Goal: Task Accomplishment & Management: Use online tool/utility

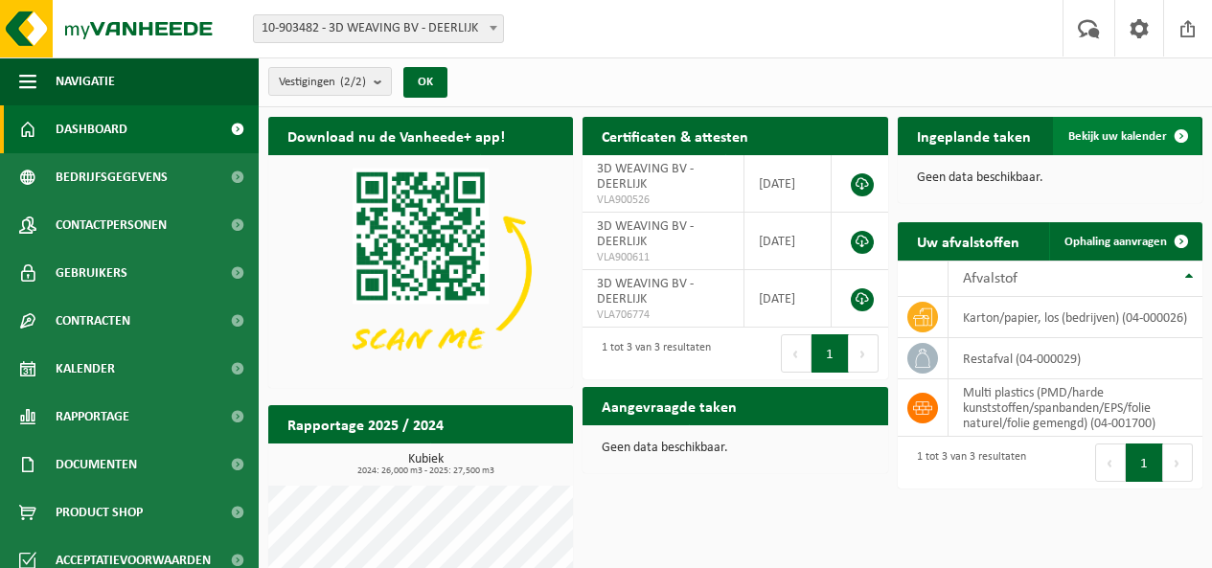
click at [1125, 132] on span "Bekijk uw kalender" at bounding box center [1117, 136] width 99 height 12
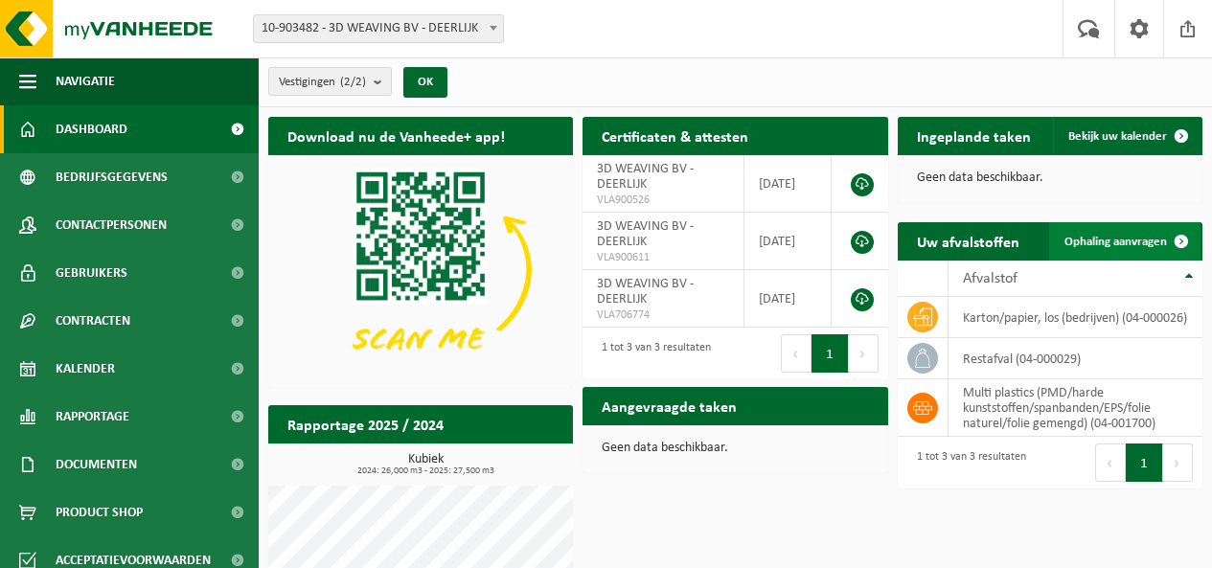
click at [1134, 240] on span "Ophaling aanvragen" at bounding box center [1115, 242] width 103 height 12
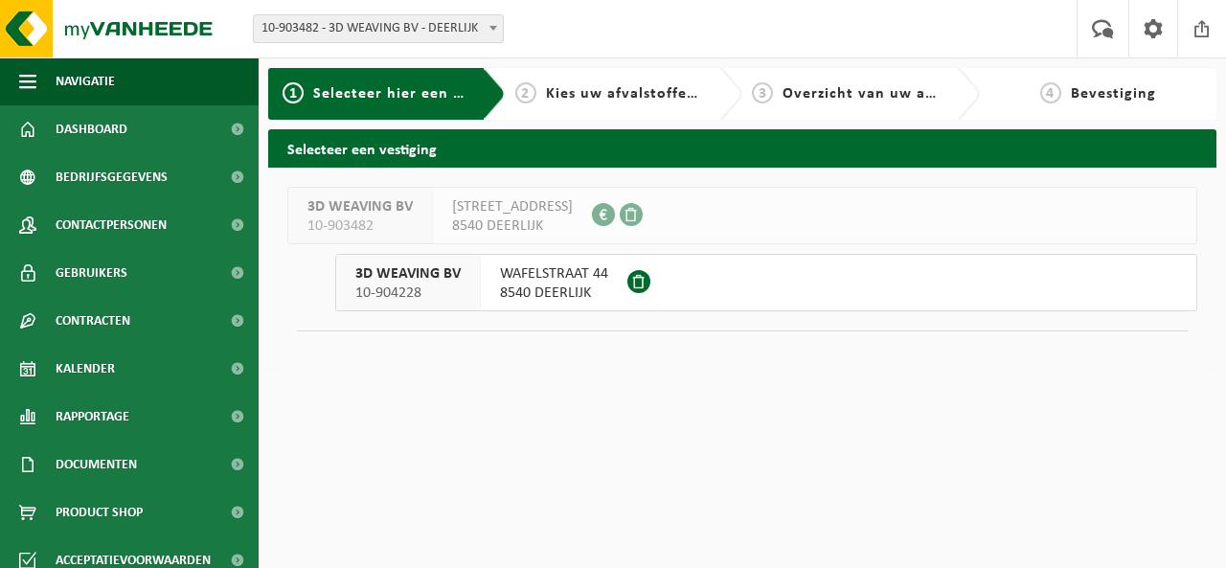
click at [421, 275] on span "3D WEAVING BV" at bounding box center [407, 273] width 105 height 19
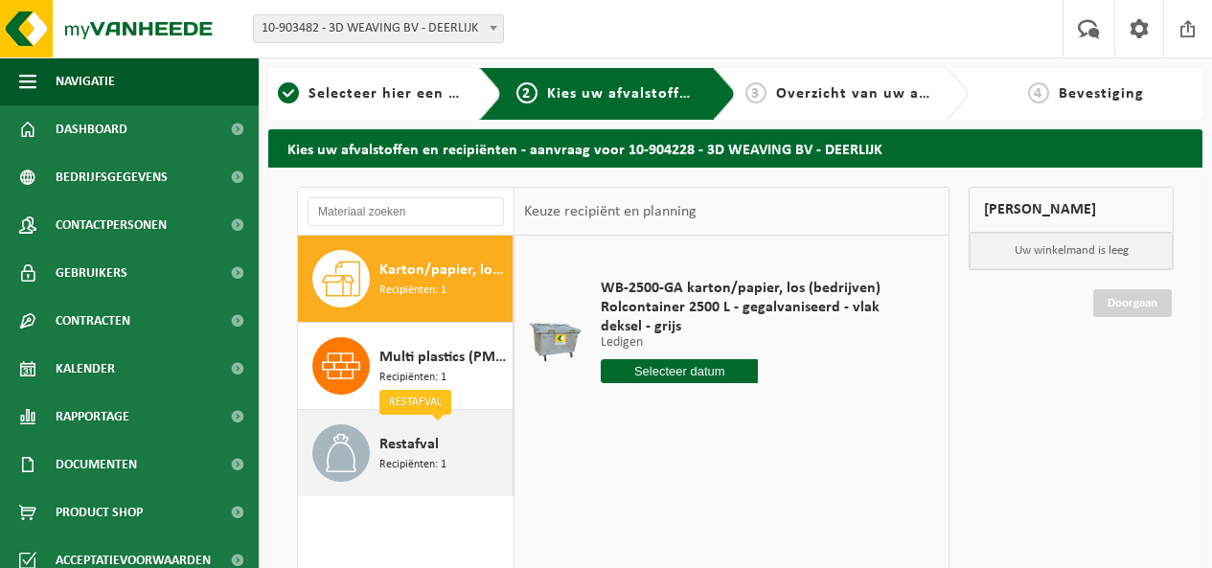
click at [428, 445] on span "Restafval" at bounding box center [408, 444] width 59 height 23
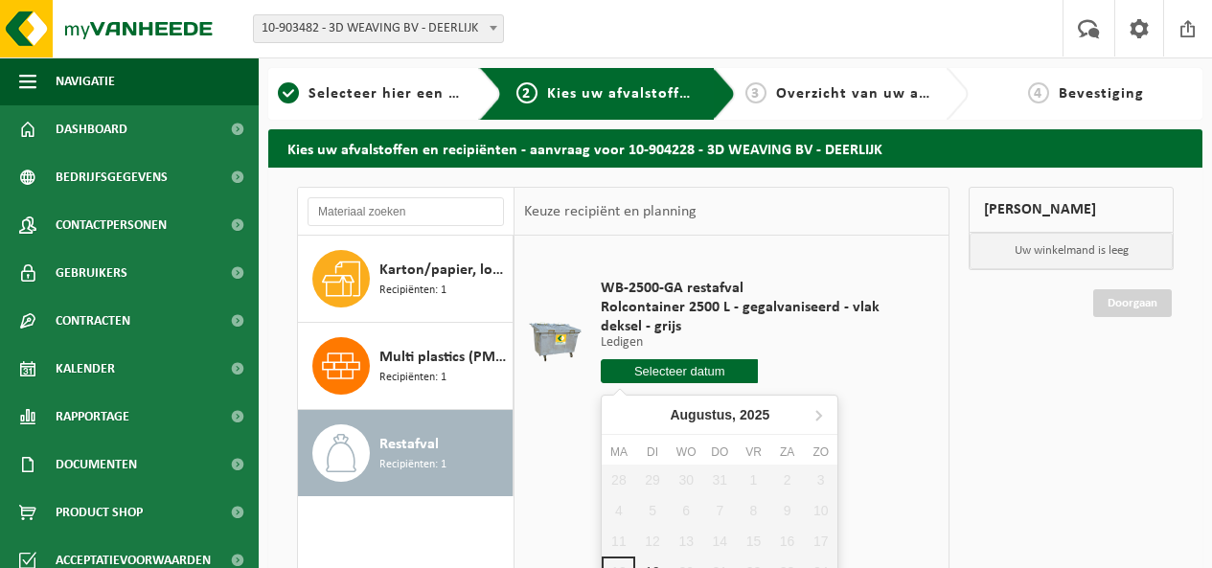
click at [668, 372] on input "text" at bounding box center [679, 371] width 157 height 24
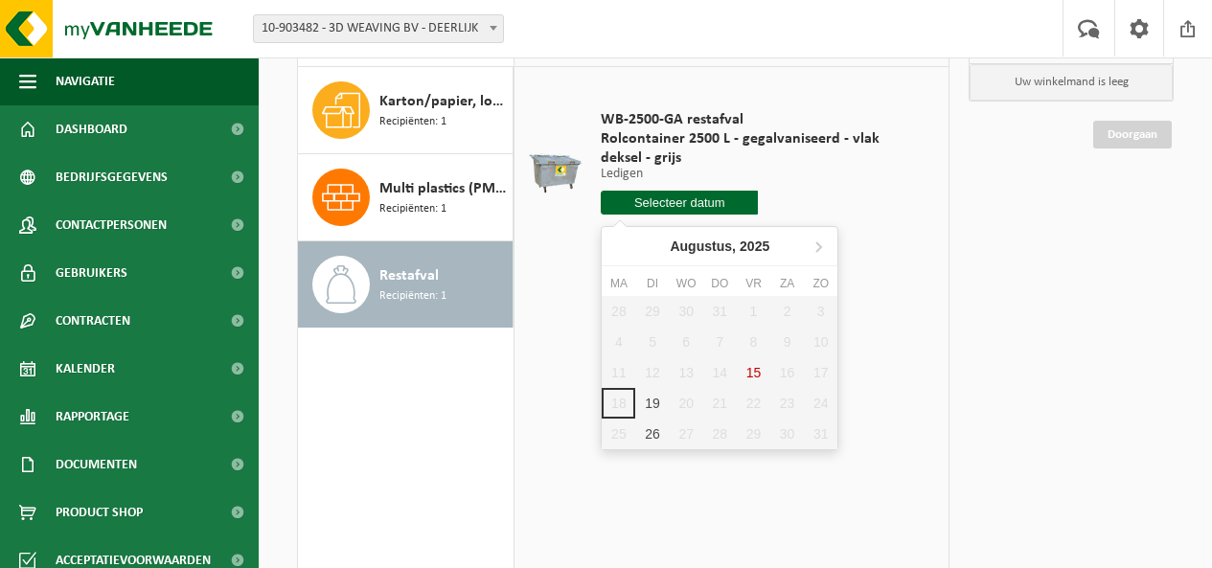
scroll to position [192, 0]
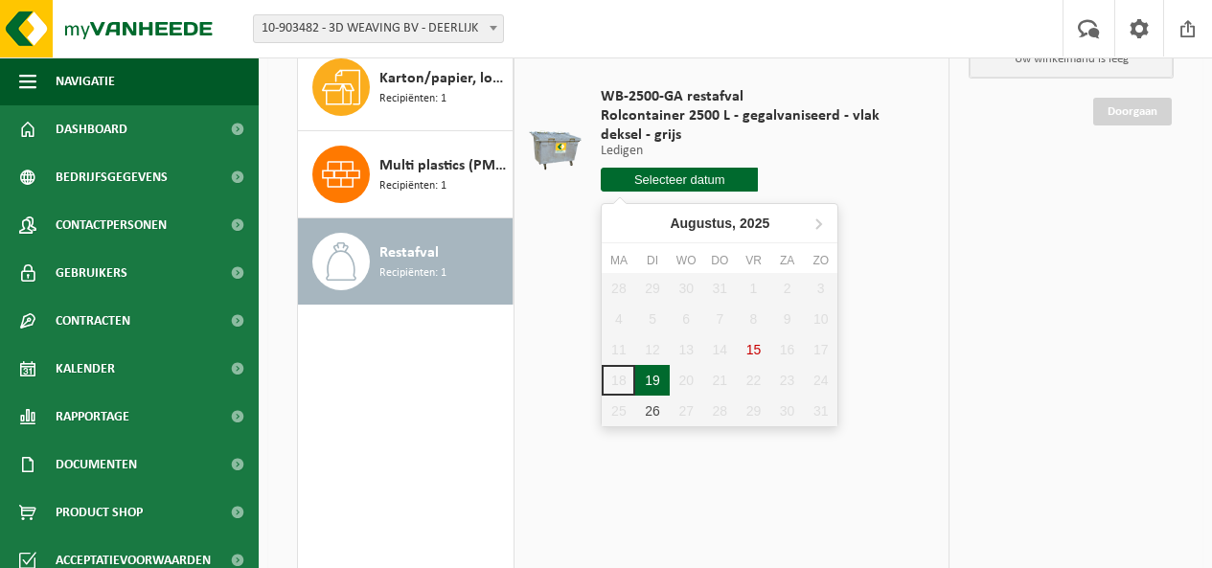
click at [648, 376] on div "19" at bounding box center [652, 380] width 34 height 31
type input "Van 2025-08-19"
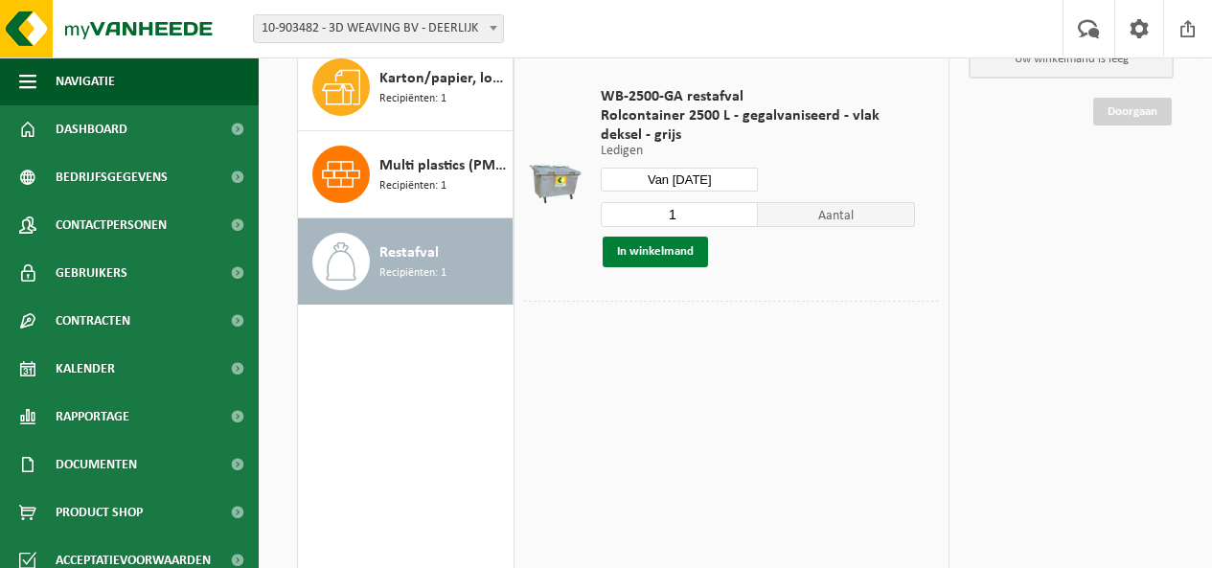
click at [673, 249] on button "In winkelmand" at bounding box center [655, 252] width 105 height 31
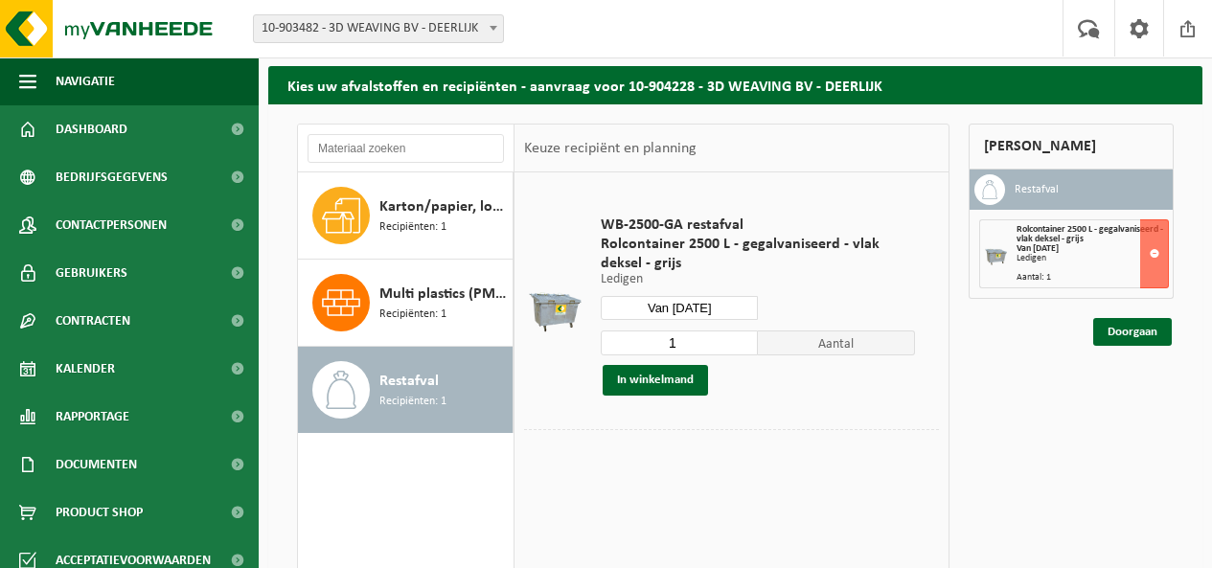
scroll to position [96, 0]
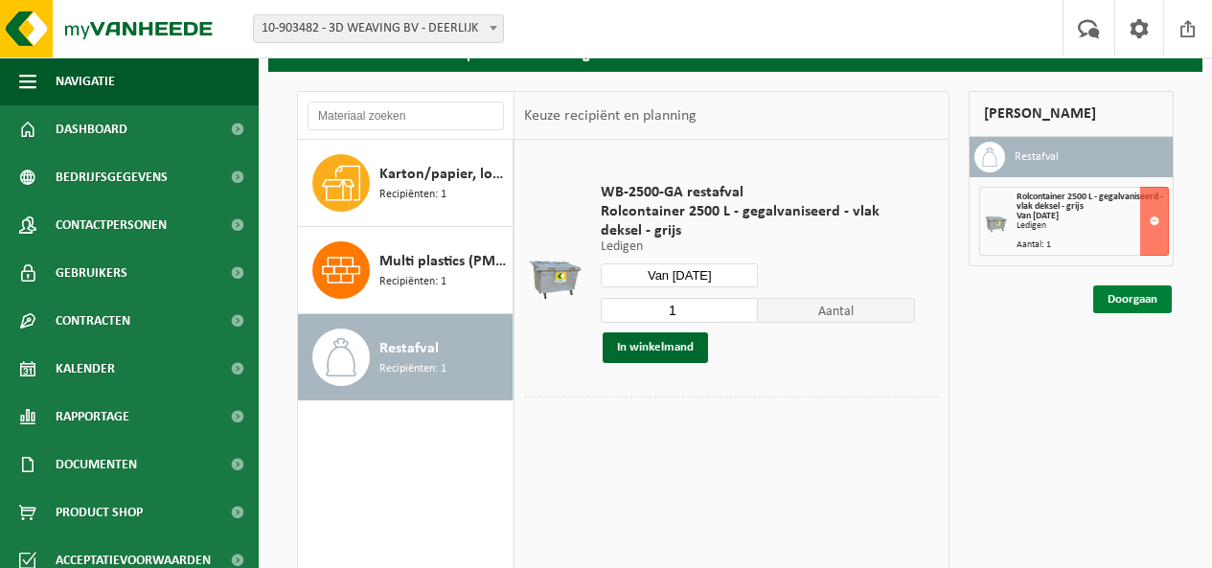
click at [1153, 291] on link "Doorgaan" at bounding box center [1132, 299] width 79 height 28
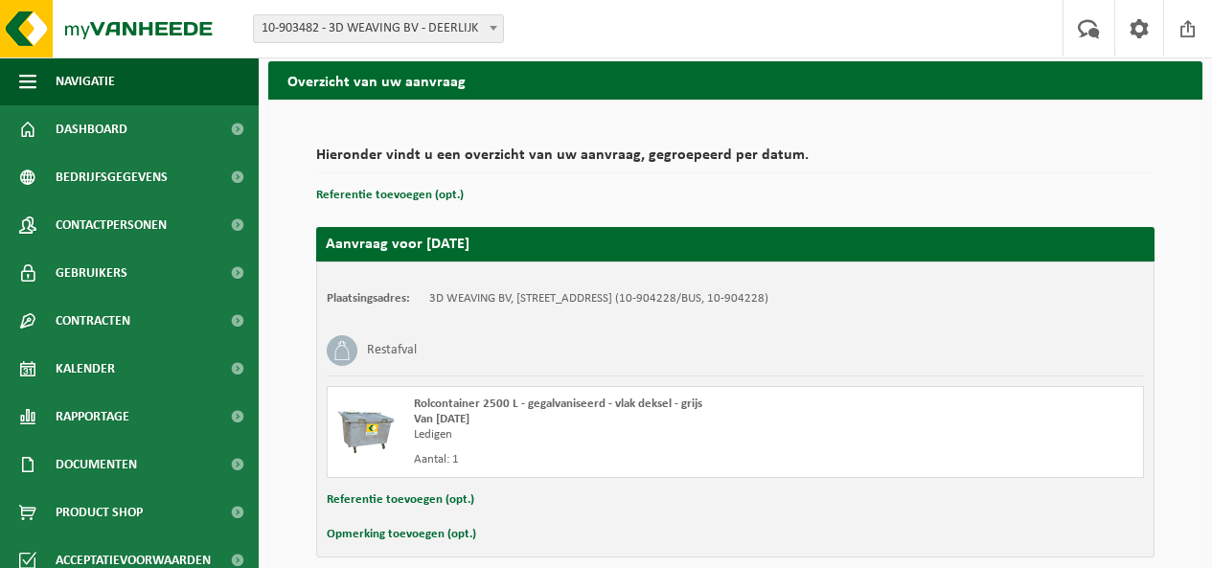
scroll to position [154, 0]
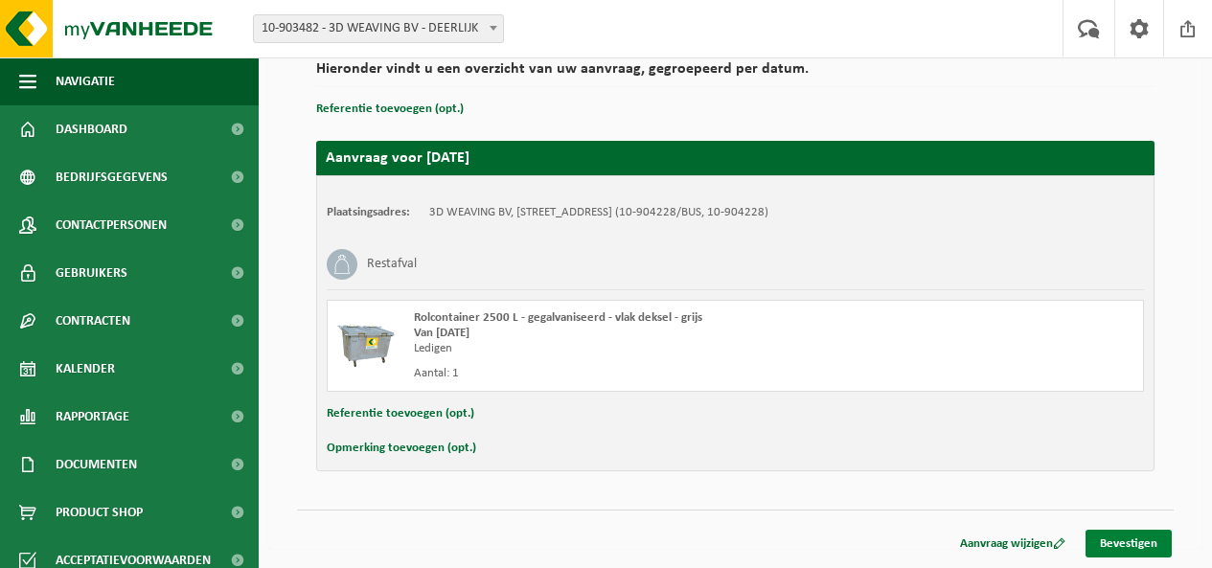
click at [1143, 539] on link "Bevestigen" at bounding box center [1128, 544] width 86 height 28
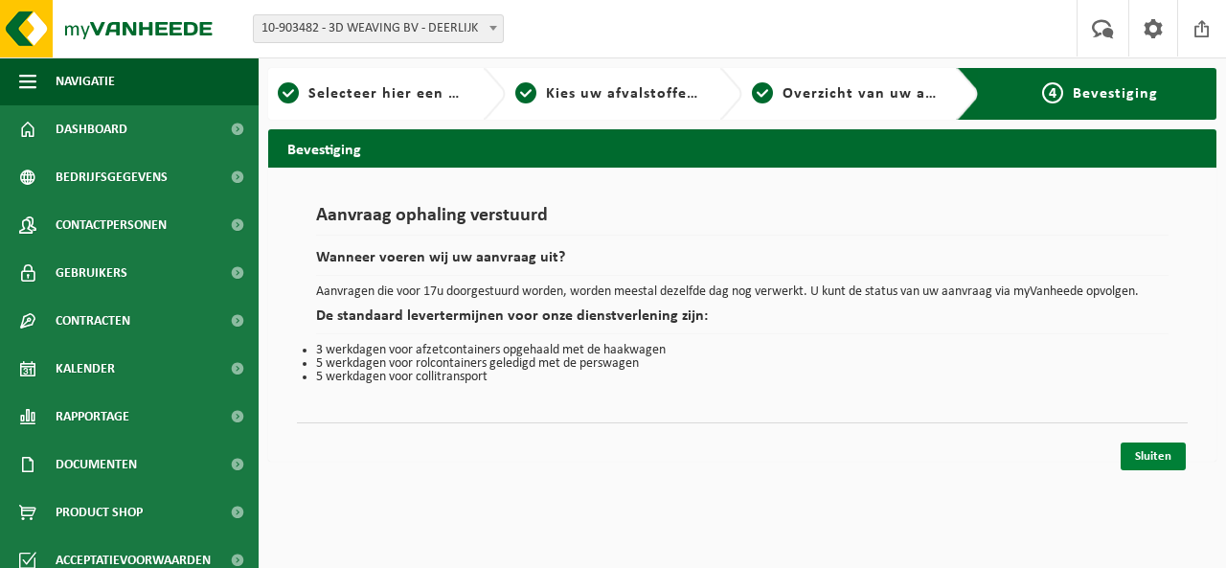
click at [1142, 457] on link "Sluiten" at bounding box center [1153, 457] width 65 height 28
